Goal: Navigation & Orientation: Find specific page/section

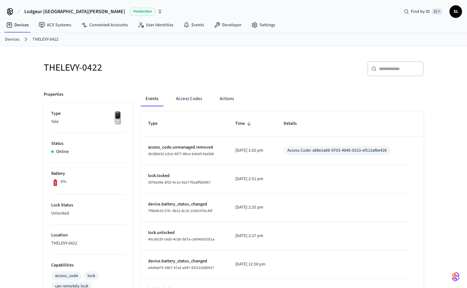
click at [458, 14] on span "SL" at bounding box center [455, 11] width 11 height 11
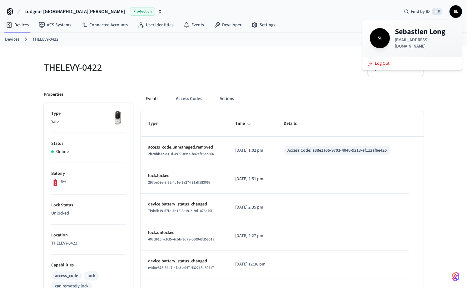
click at [9, 12] on icon at bounding box center [10, 12] width 10 height 10
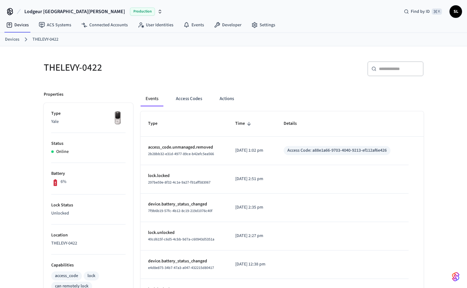
click at [16, 9] on icon at bounding box center [18, 11] width 7 height 7
click at [22, 26] on link "Devices" at bounding box center [17, 24] width 32 height 11
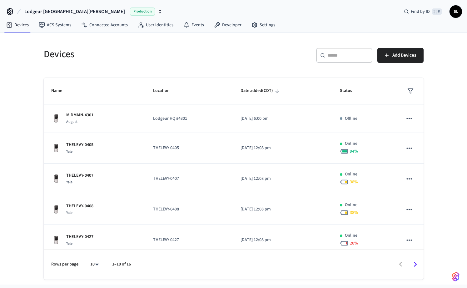
click at [97, 267] on body "Lodgeur Upper [PERSON_NAME] Production Find by ID ⌘ K SL Devices ACS Systems Co…" at bounding box center [233, 142] width 467 height 284
click at [98, 273] on li "All" at bounding box center [92, 269] width 17 height 17
type input "**"
click at [29, 120] on div "Devices ​ ​ Add Devices Name Location Date added (CDT) Status MIDMAIN-4301 Augu…" at bounding box center [233, 158] width 467 height 251
click at [58, 90] on span "Name" at bounding box center [60, 91] width 19 height 10
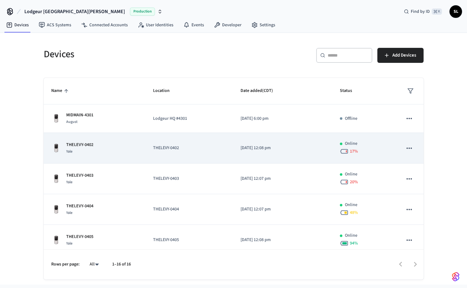
click at [332, 150] on td "[DATE] 12:08 pm" at bounding box center [282, 148] width 99 height 31
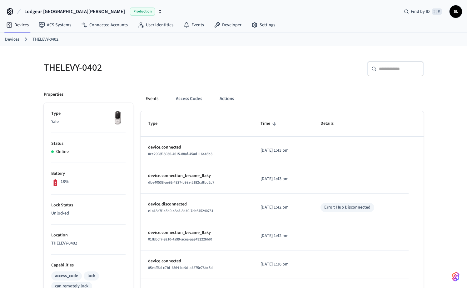
click at [54, 182] on icon at bounding box center [54, 182] width 3 height 7
